Goal: Transaction & Acquisition: Purchase product/service

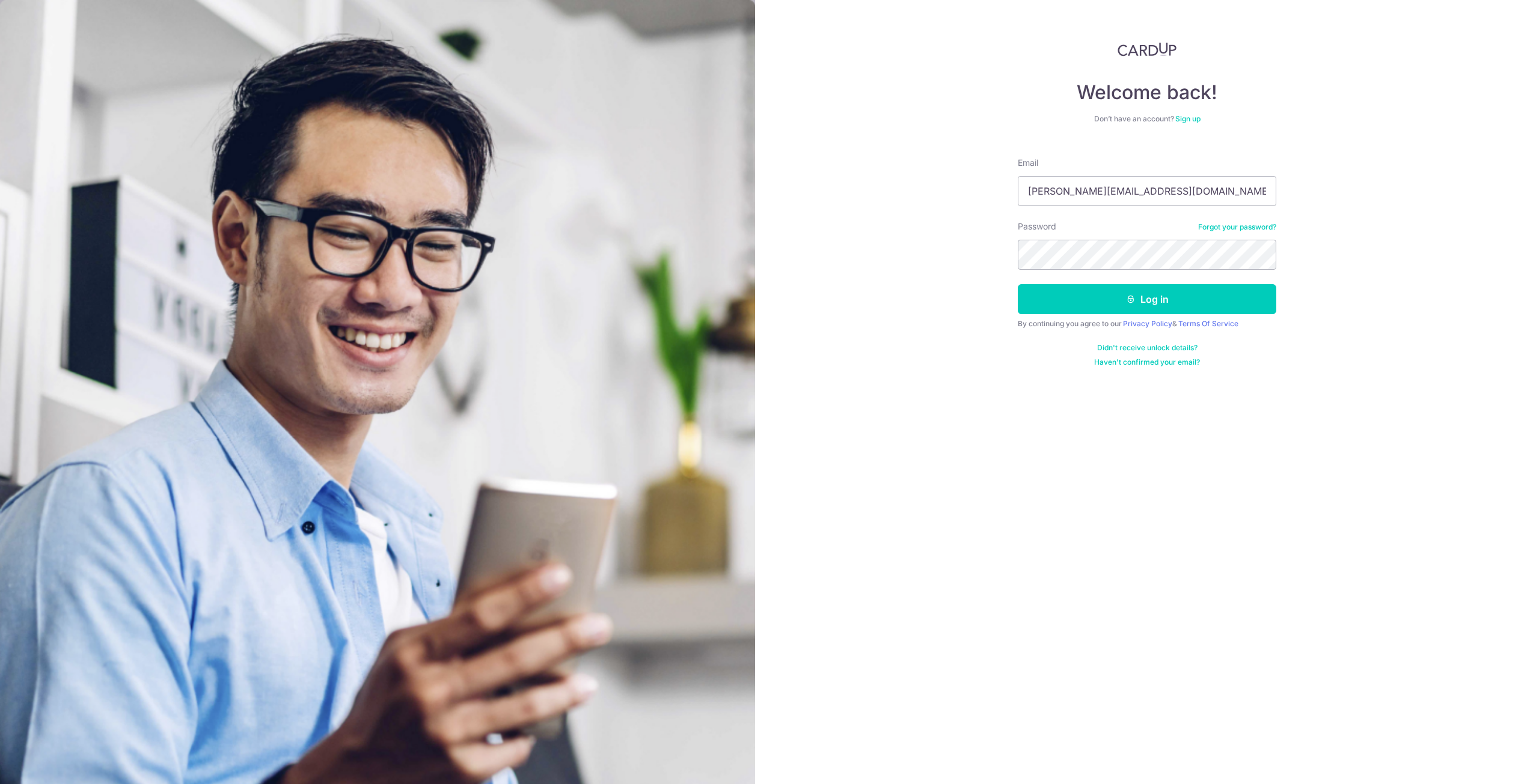
type input "donovan_exh@Hotmail.com"
click at [1018, 284] on button "Log in" at bounding box center [1146, 299] width 258 height 30
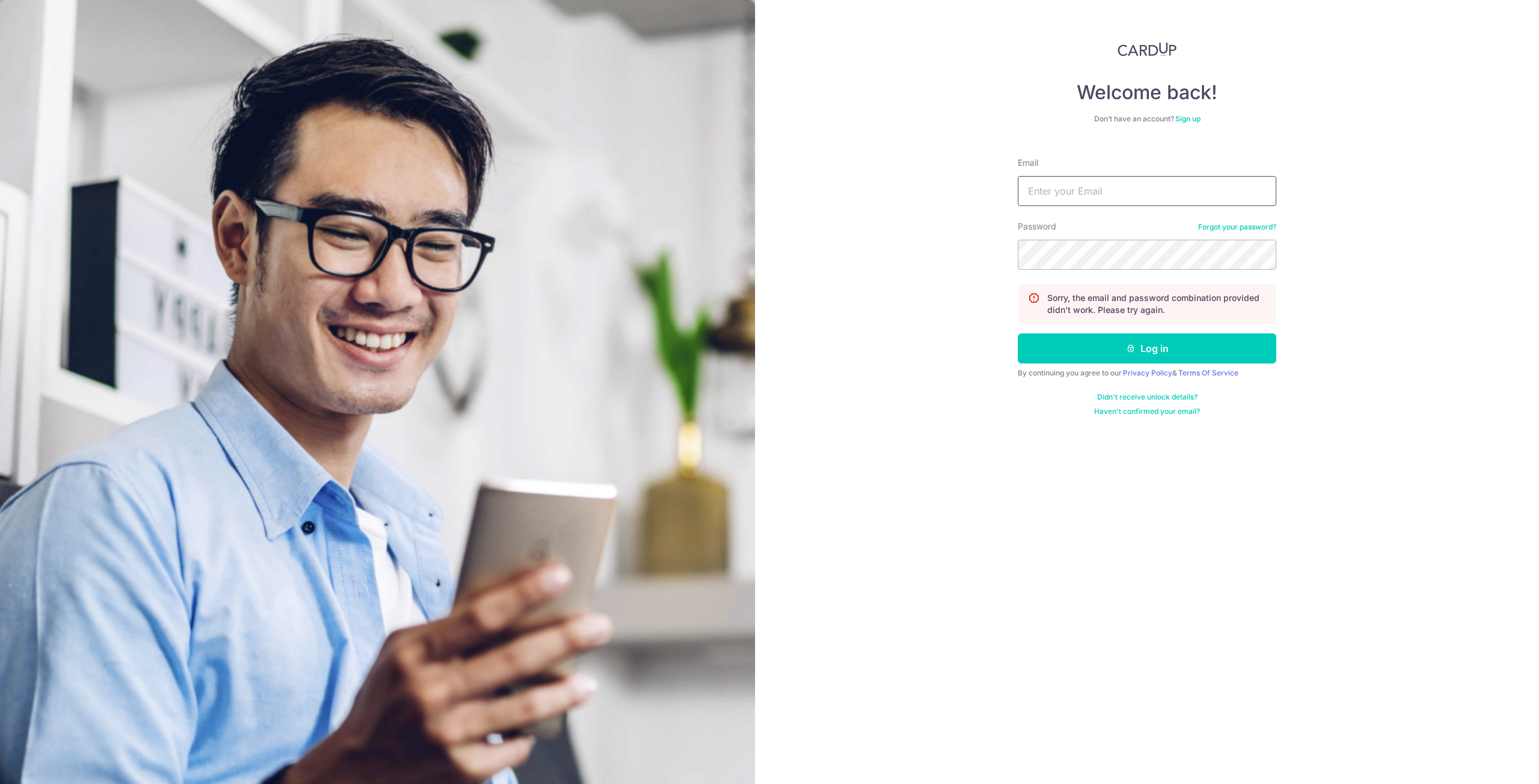
click at [1072, 198] on input "Email" at bounding box center [1146, 190] width 258 height 30
paste input "o donovanexh@hotmail.com"
click at [1043, 204] on input "o donovanexh@hotmail.com" at bounding box center [1146, 190] width 258 height 30
type input "donovanexh@hotmail.com"
click at [1128, 348] on icon "submit" at bounding box center [1131, 349] width 10 height 10
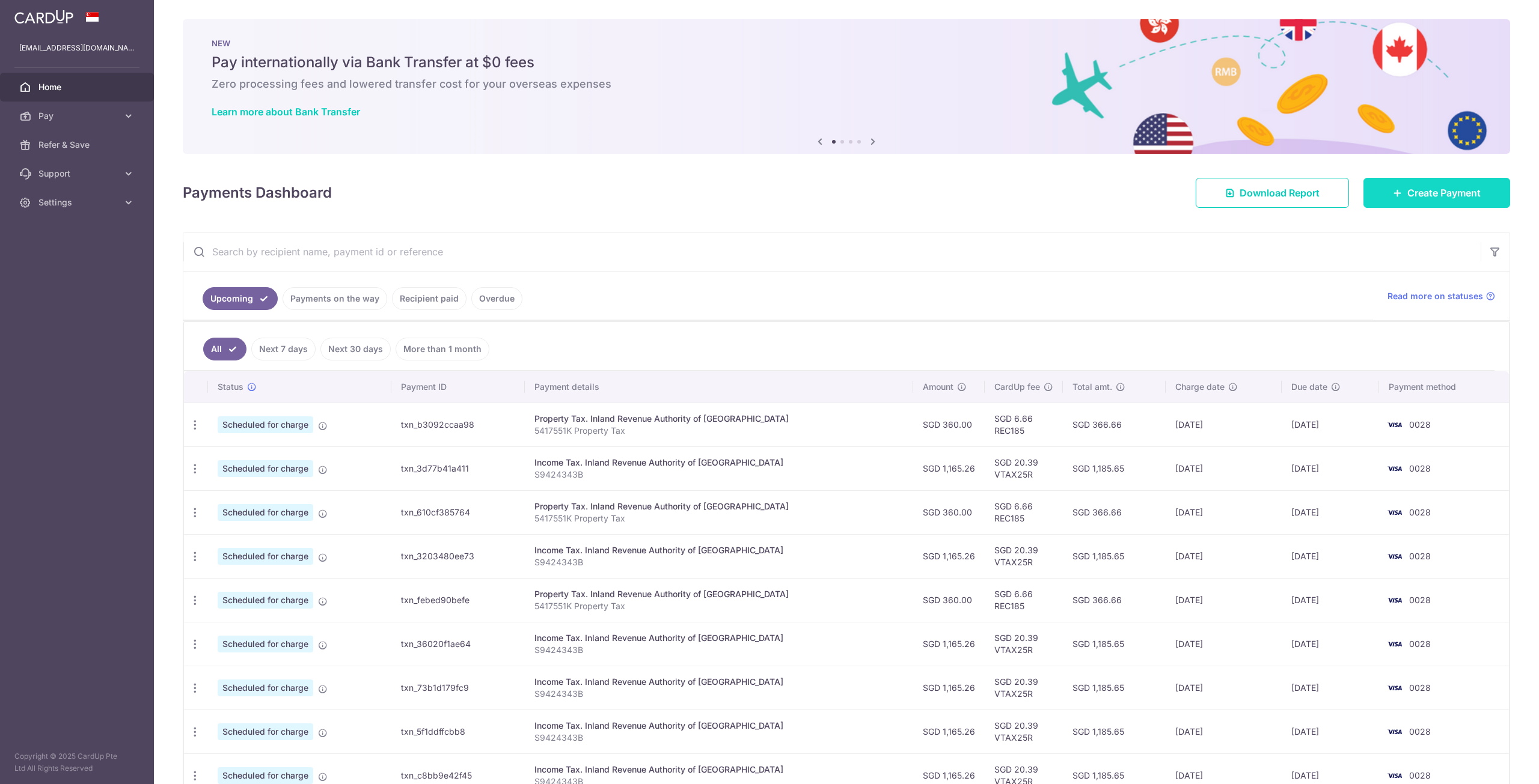
click at [1392, 185] on link "Create Payment" at bounding box center [1437, 192] width 147 height 30
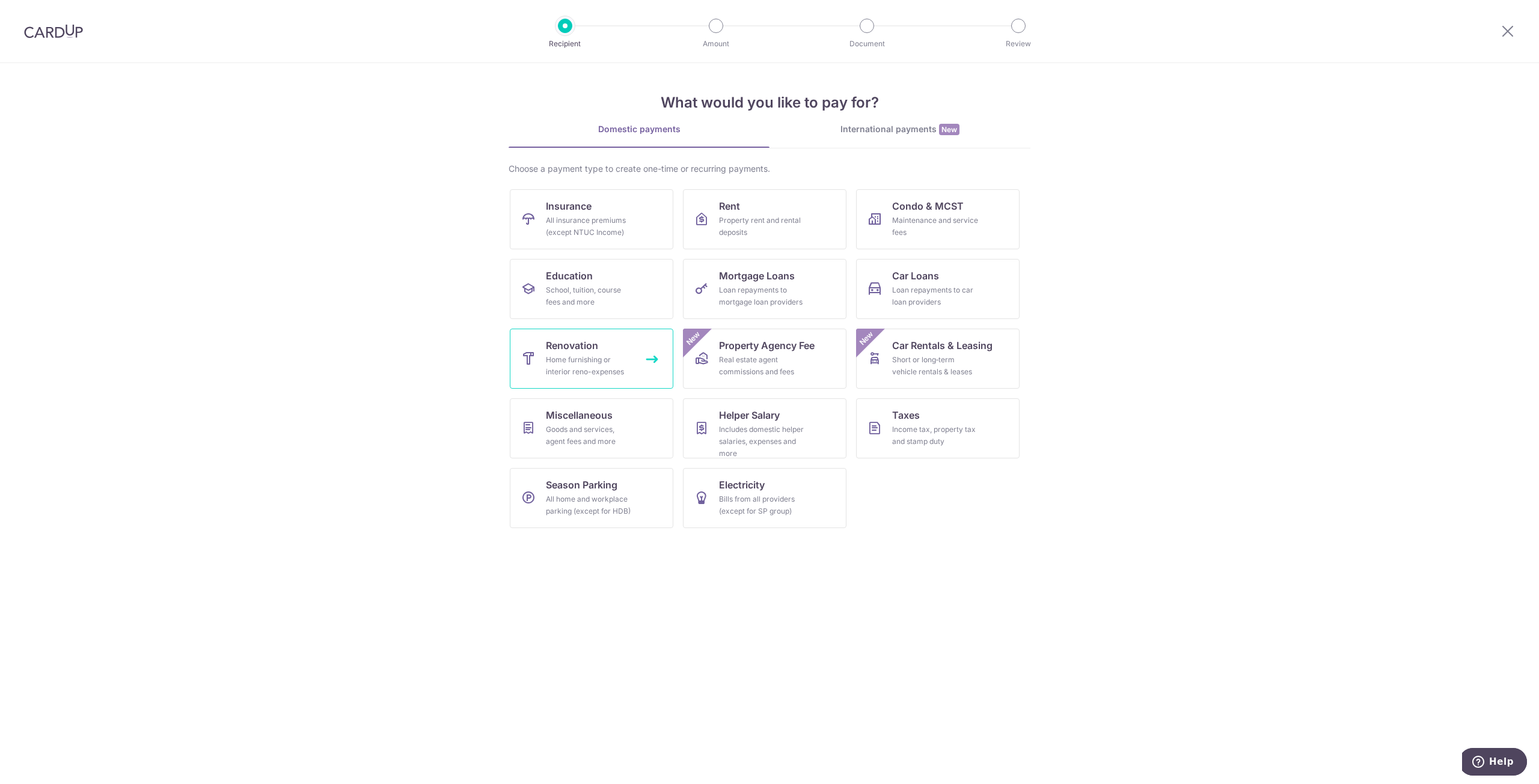
click at [602, 361] on div "Home furnishing or interior reno-expenses" at bounding box center [588, 365] width 87 height 24
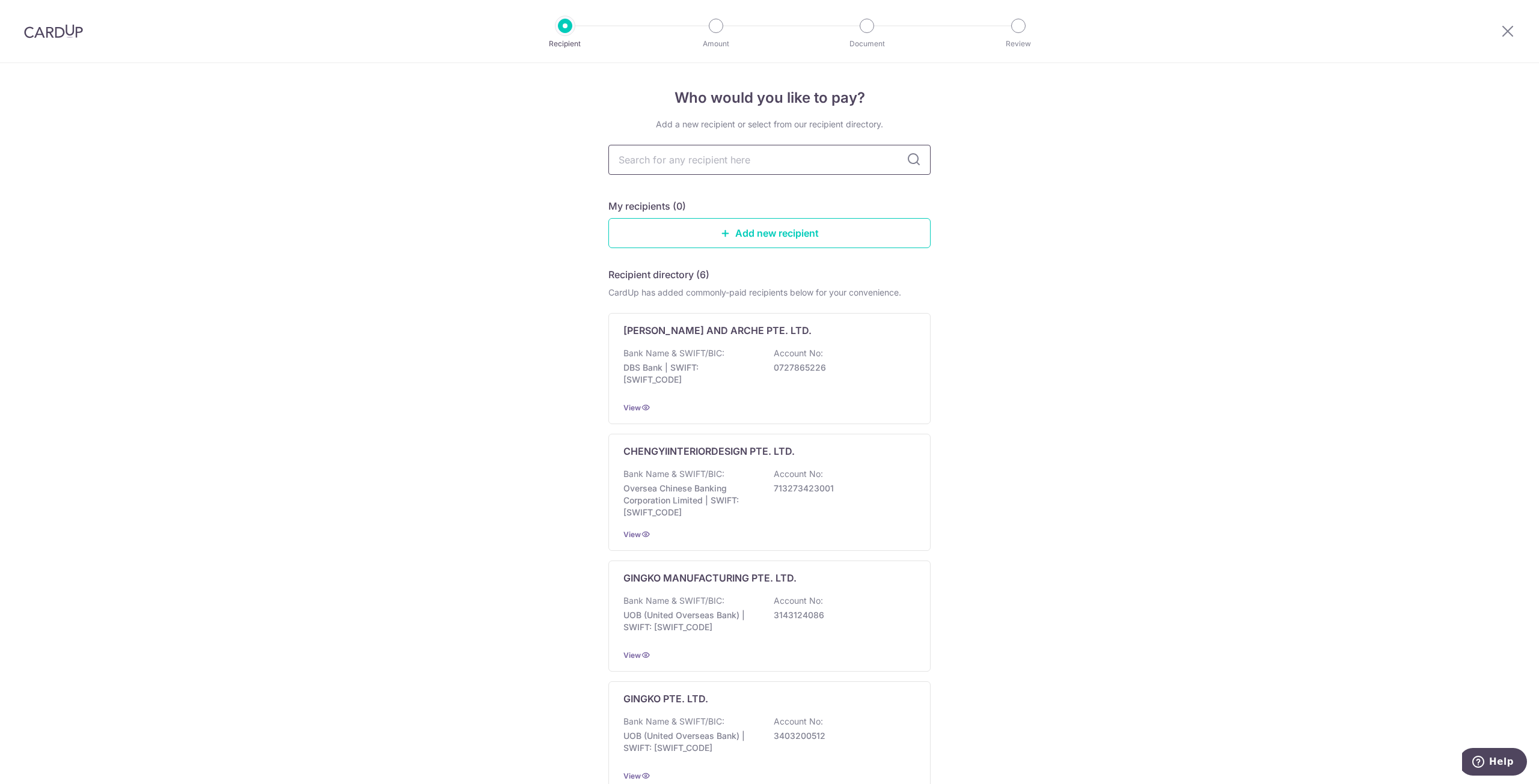
click at [710, 156] on input "text" at bounding box center [769, 159] width 322 height 30
type input "[PERSON_NAME] renovation"
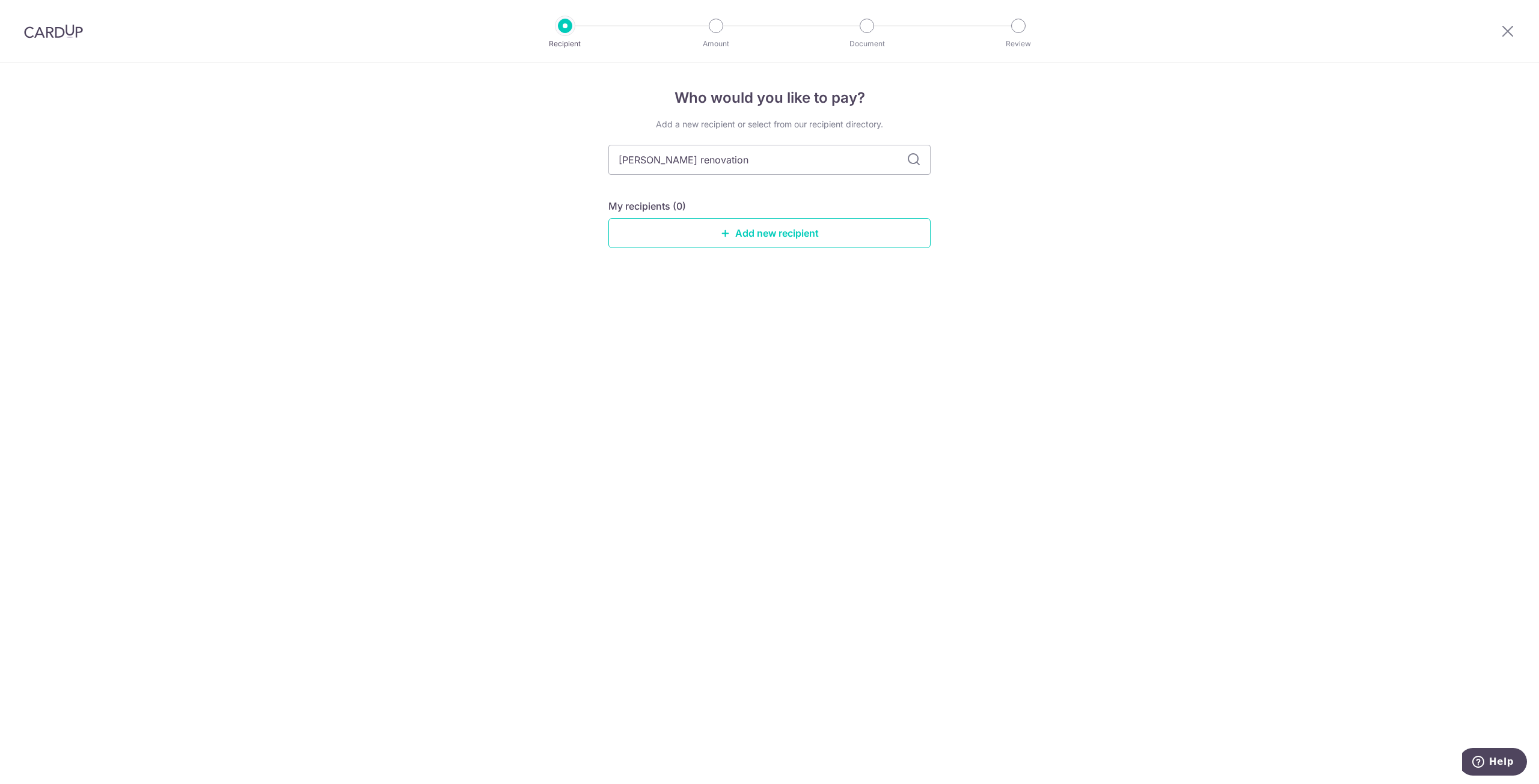
click at [914, 157] on icon at bounding box center [913, 160] width 15 height 15
click at [810, 226] on link "Add new recipient" at bounding box center [769, 233] width 322 height 30
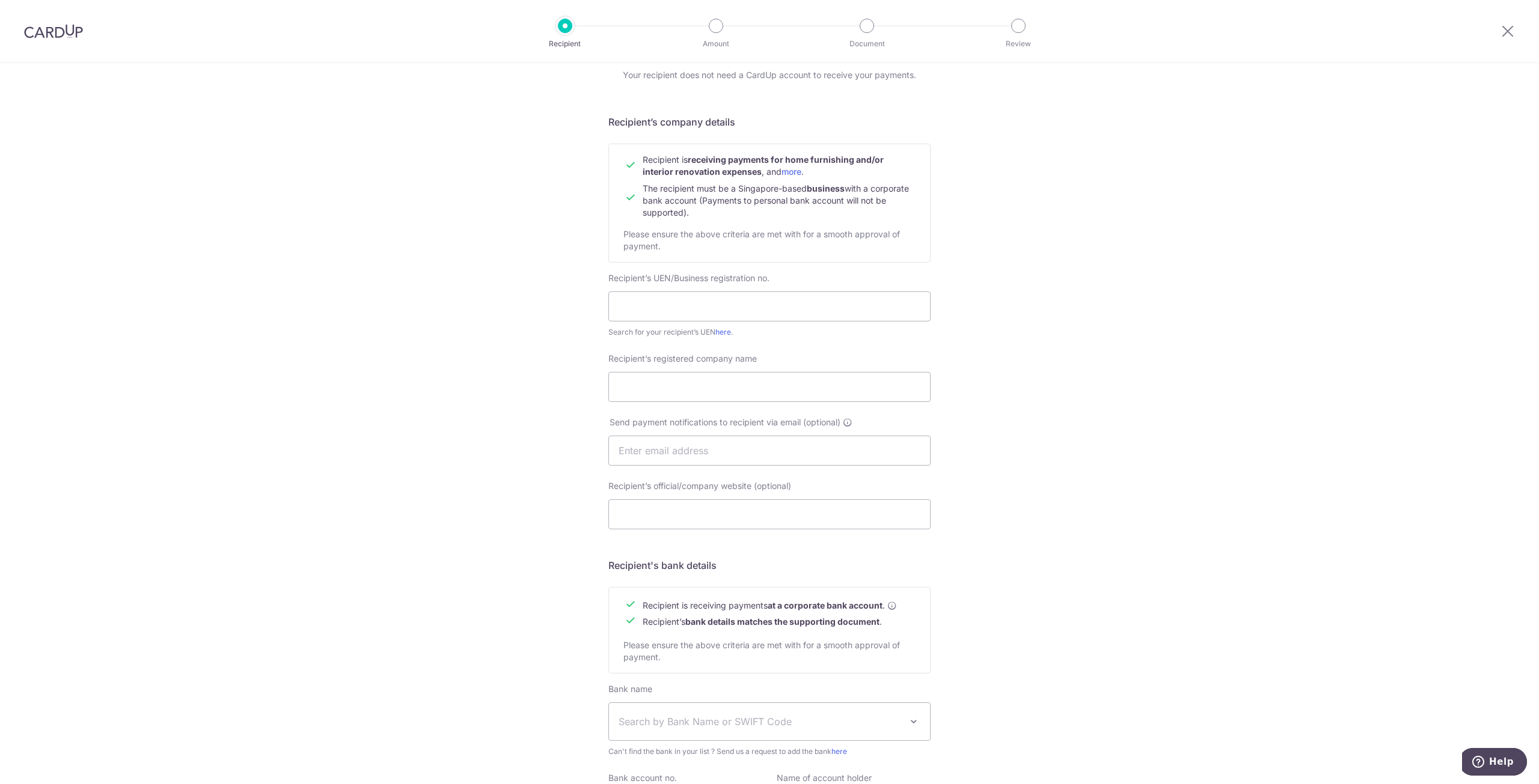
scroll to position [182, 0]
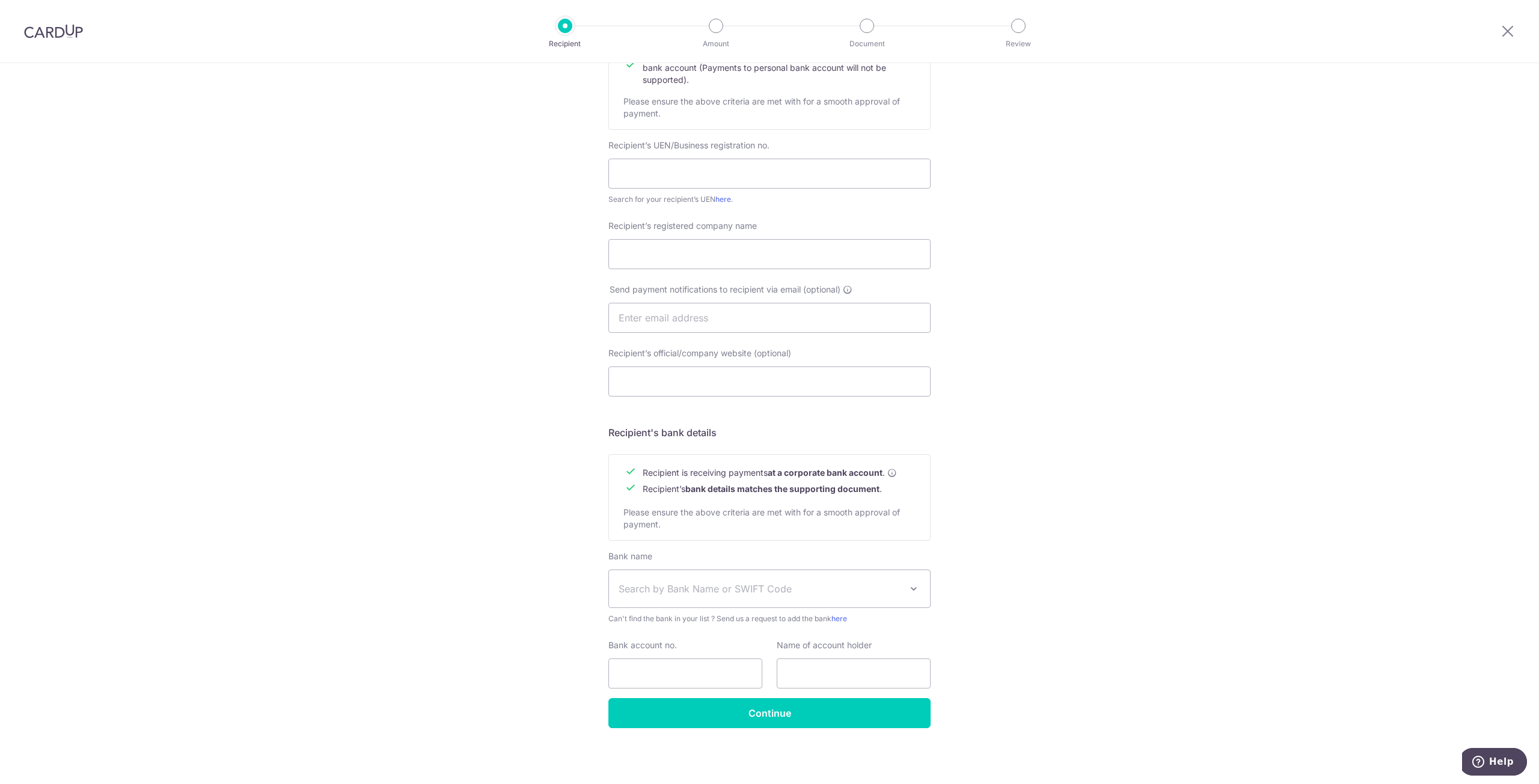
click at [1167, 549] on div "Who would you like to pay? Your recipient does not need a CardUp account to rec…" at bounding box center [769, 333] width 1539 height 904
